Goal: Find specific page/section: Find specific page/section

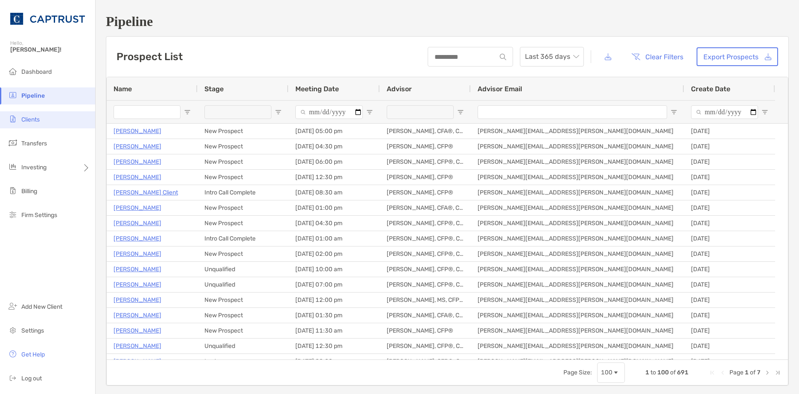
click at [50, 118] on li "Clients" at bounding box center [47, 119] width 95 height 17
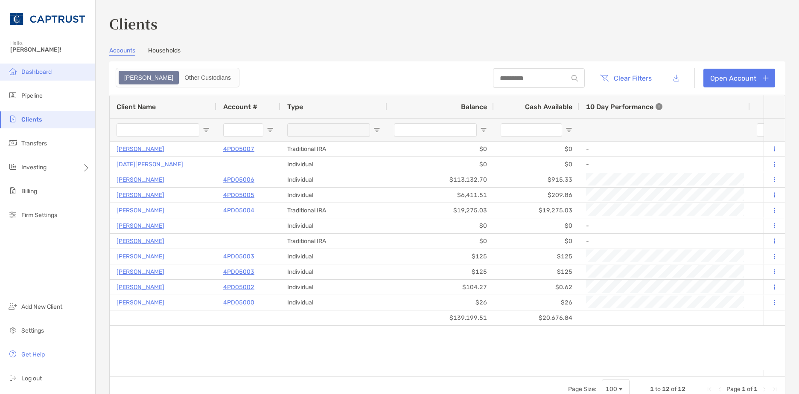
click at [62, 70] on li "Dashboard" at bounding box center [47, 72] width 95 height 17
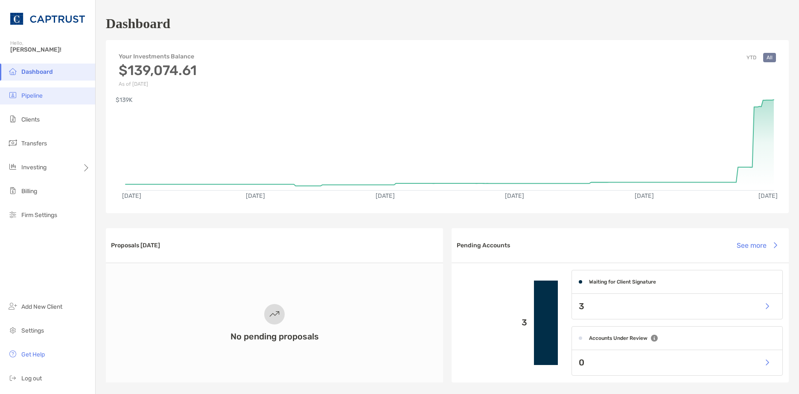
click at [55, 94] on li "Pipeline" at bounding box center [47, 96] width 95 height 17
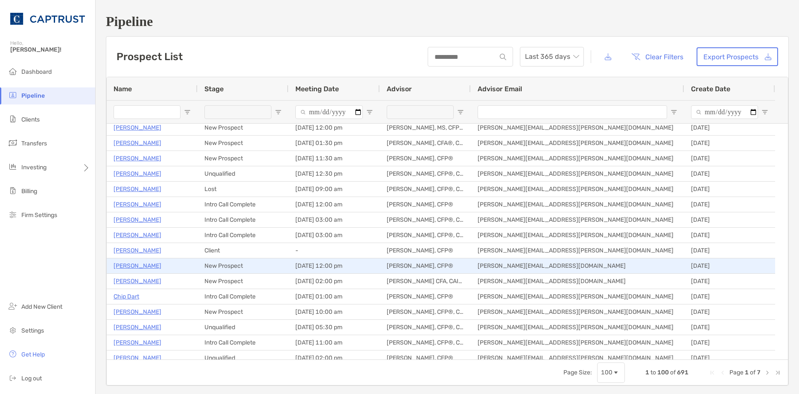
scroll to position [171, 0]
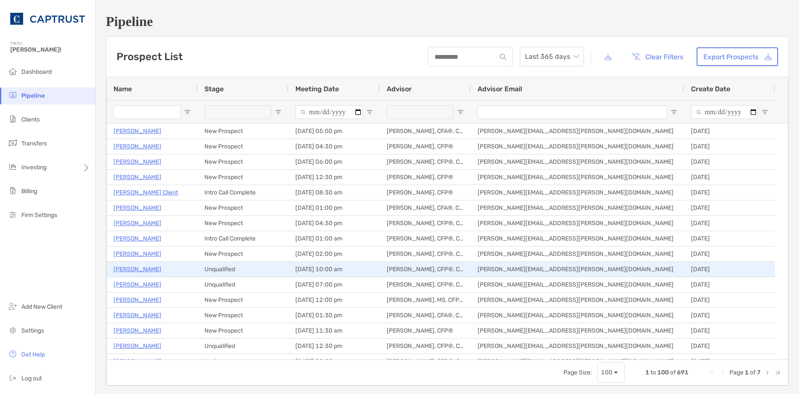
click at [225, 275] on div "Unqualified" at bounding box center [243, 269] width 91 height 15
click at [234, 271] on div "Unqualified" at bounding box center [243, 269] width 91 height 15
click at [226, 269] on div "Unqualified" at bounding box center [243, 269] width 91 height 15
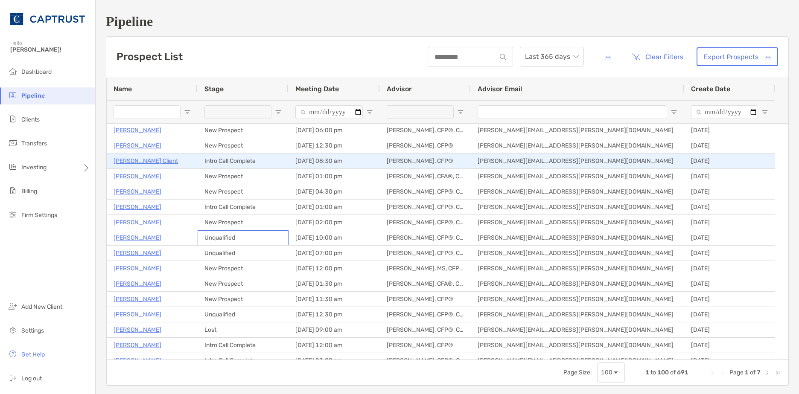
scroll to position [0, 0]
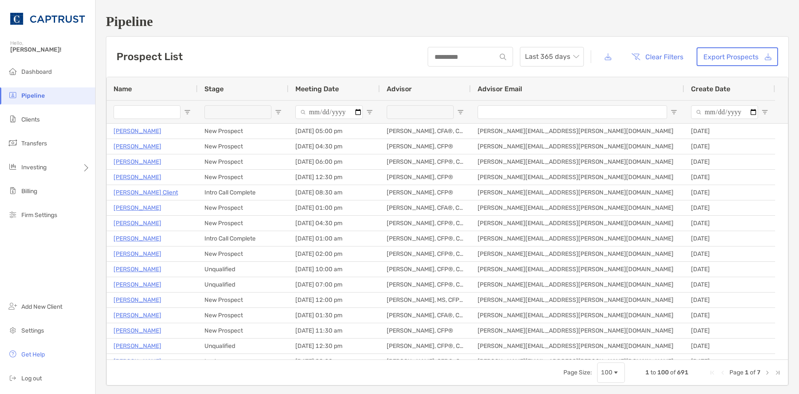
click at [270, 45] on div "Prospect List Last 365 days Clear Filters Export Prospects" at bounding box center [447, 57] width 682 height 40
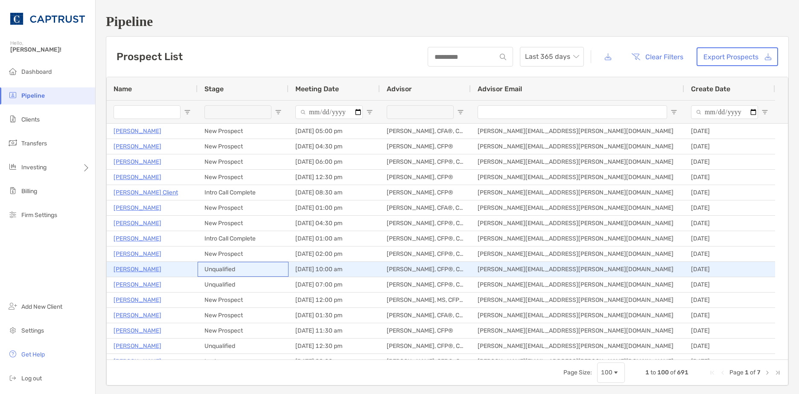
click at [227, 267] on div "Unqualified" at bounding box center [243, 269] width 91 height 15
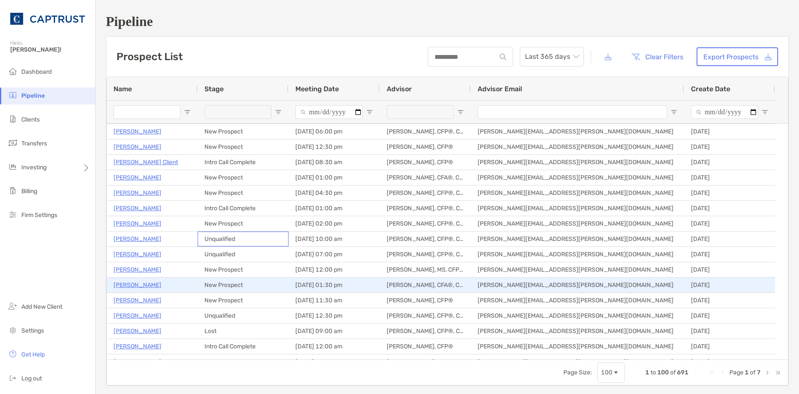
scroll to position [85, 0]
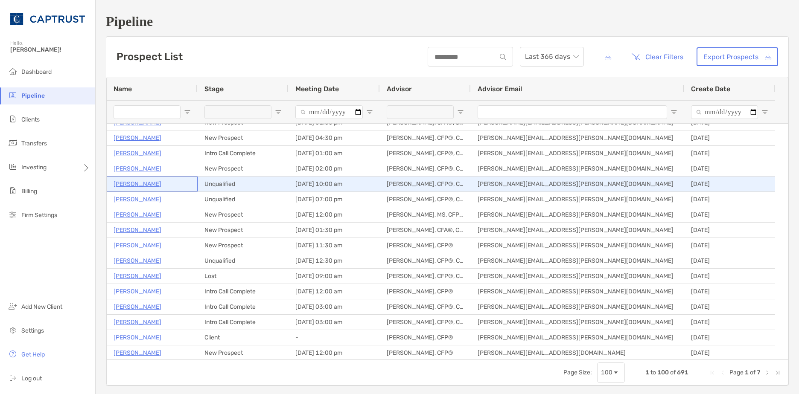
click at [137, 182] on p "[PERSON_NAME]" at bounding box center [138, 184] width 48 height 11
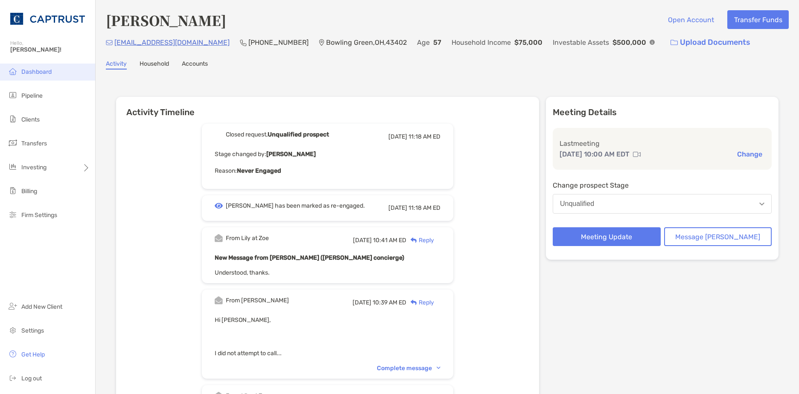
click at [55, 74] on li "Dashboard" at bounding box center [47, 72] width 95 height 17
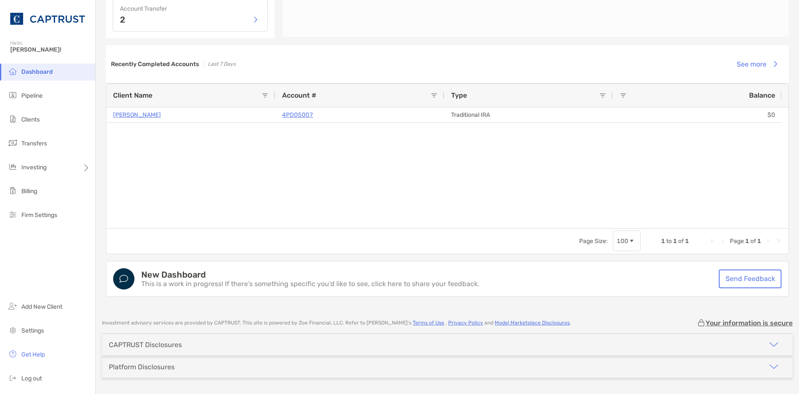
scroll to position [579, 0]
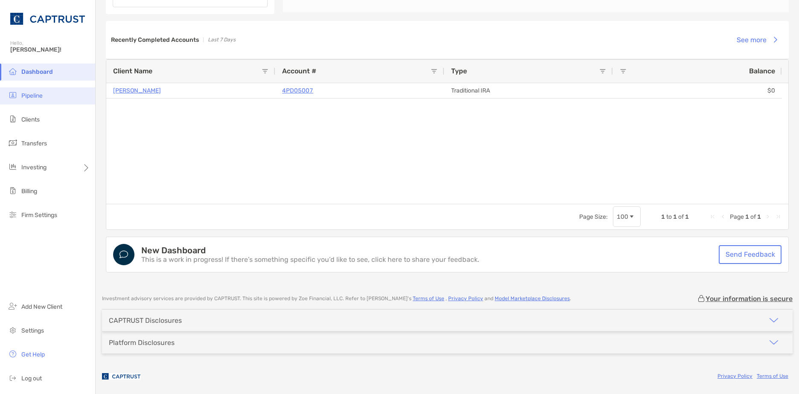
click at [35, 96] on span "Pipeline" at bounding box center [31, 95] width 21 height 7
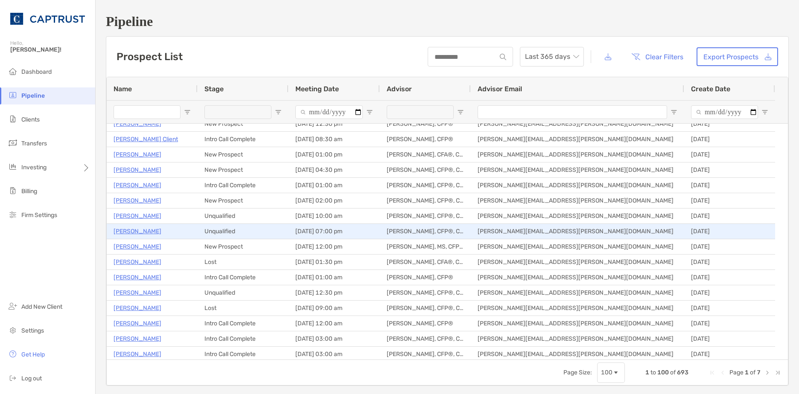
scroll to position [85, 0]
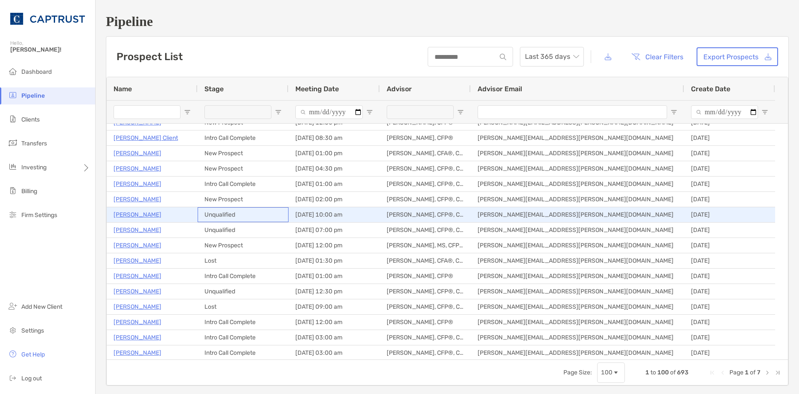
click at [225, 217] on div "Unqualified" at bounding box center [243, 214] width 91 height 15
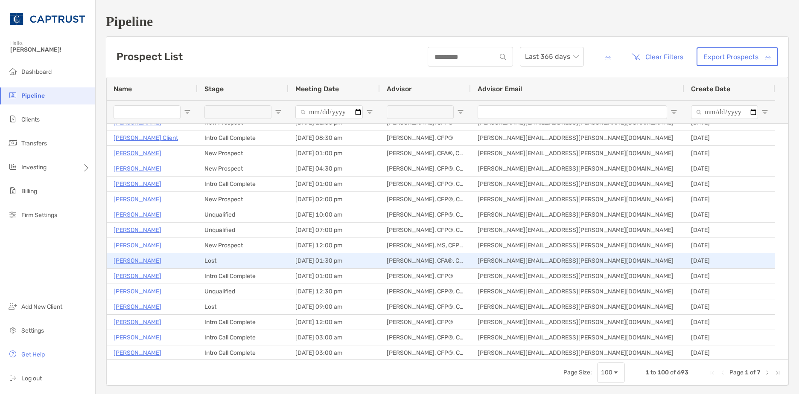
click at [213, 265] on div "Lost" at bounding box center [243, 261] width 91 height 15
click at [213, 264] on div "Lost" at bounding box center [243, 261] width 91 height 15
click at [214, 262] on div "Lost" at bounding box center [243, 261] width 91 height 15
click at [135, 260] on p "William Weber" at bounding box center [138, 261] width 48 height 11
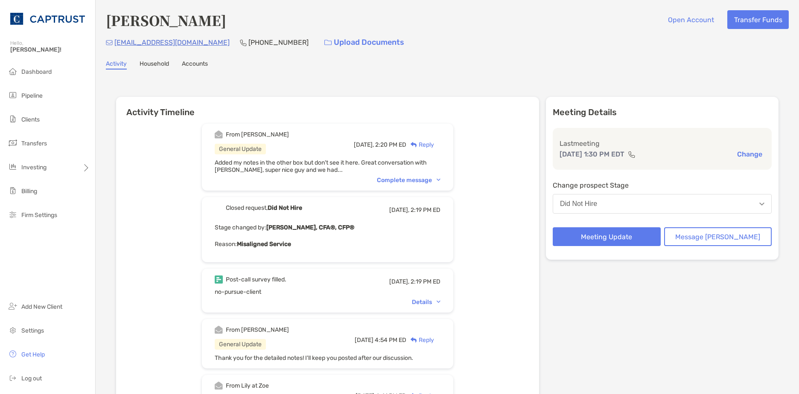
click at [440, 181] on div "Complete message" at bounding box center [409, 180] width 64 height 7
